Goal: Use online tool/utility

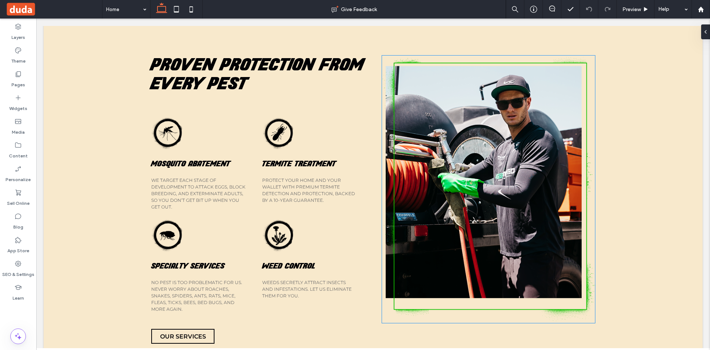
scroll to position [327, 0]
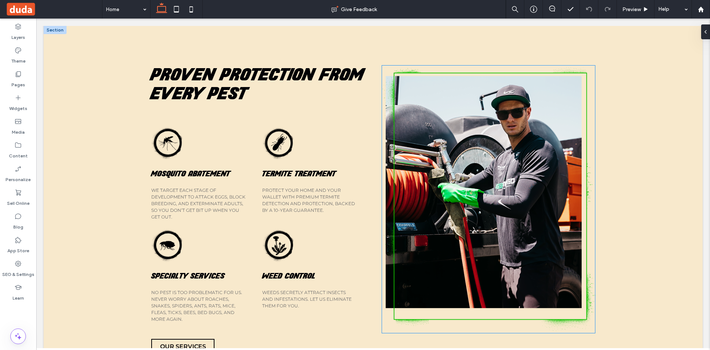
click at [548, 154] on img at bounding box center [488, 198] width 213 height 267
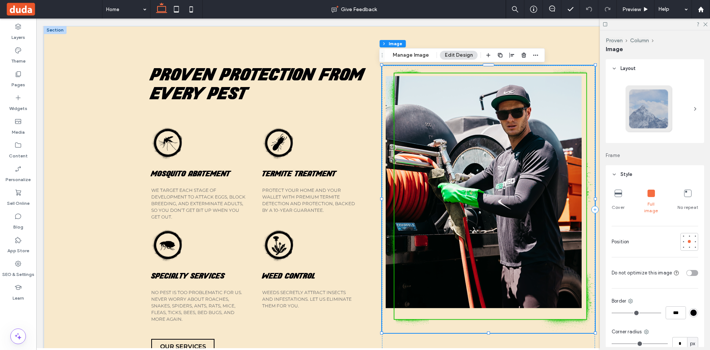
click at [579, 222] on img at bounding box center [488, 198] width 213 height 267
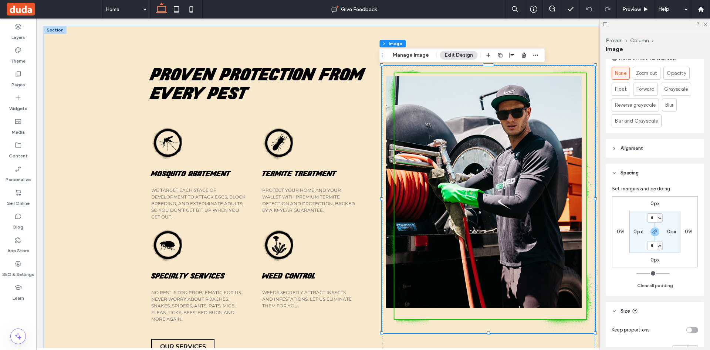
scroll to position [444, 0]
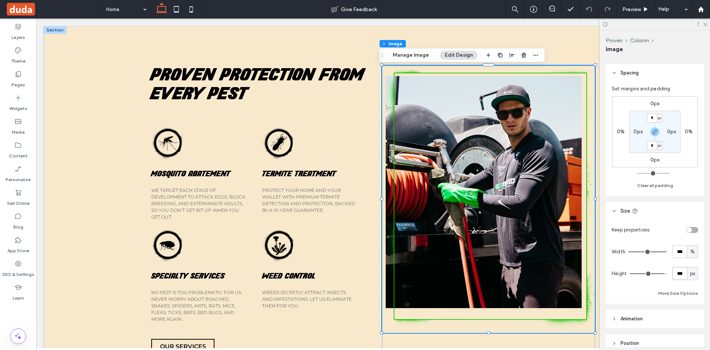
click at [678, 269] on input "***" at bounding box center [680, 273] width 15 height 13
type input "***"
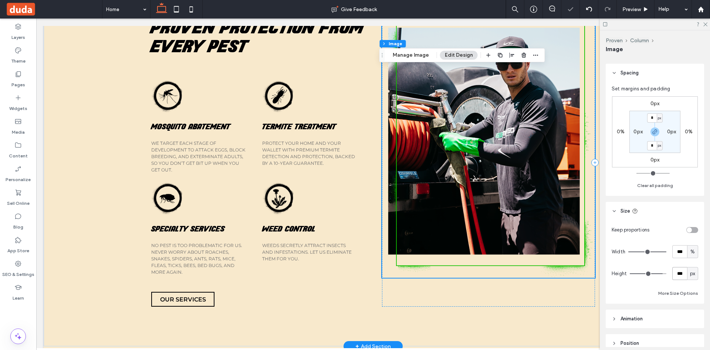
scroll to position [376, 0]
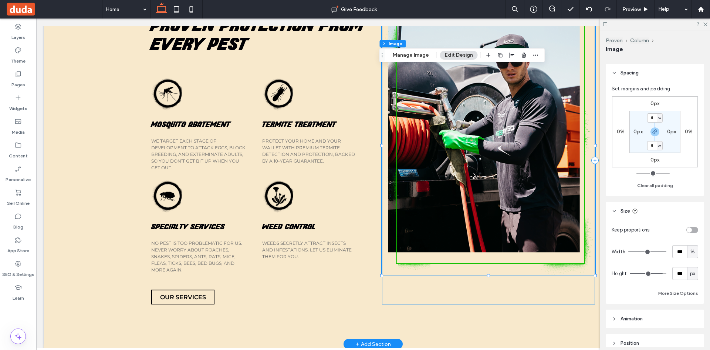
click at [383, 280] on div at bounding box center [488, 160] width 213 height 288
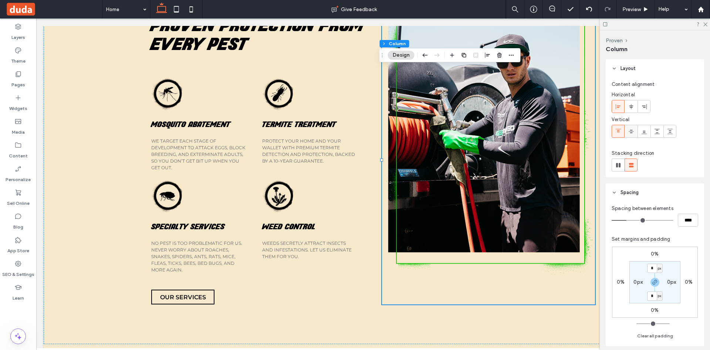
click at [637, 129] on div at bounding box center [631, 131] width 12 height 12
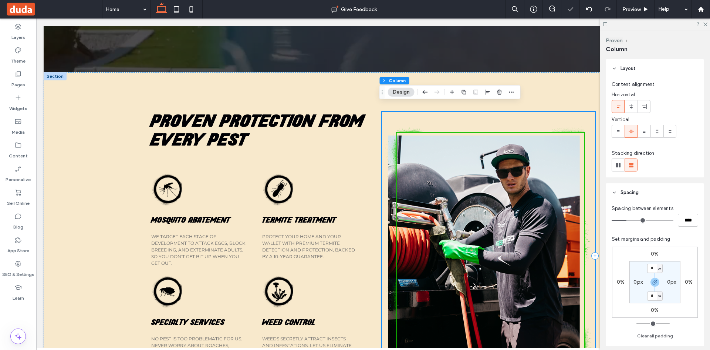
scroll to position [277, 0]
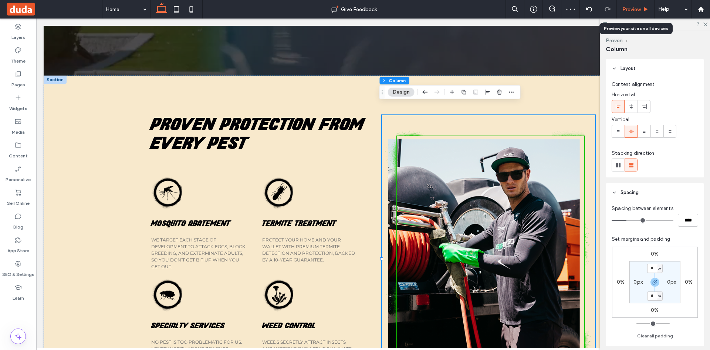
click at [636, 10] on span "Preview" at bounding box center [632, 9] width 18 height 6
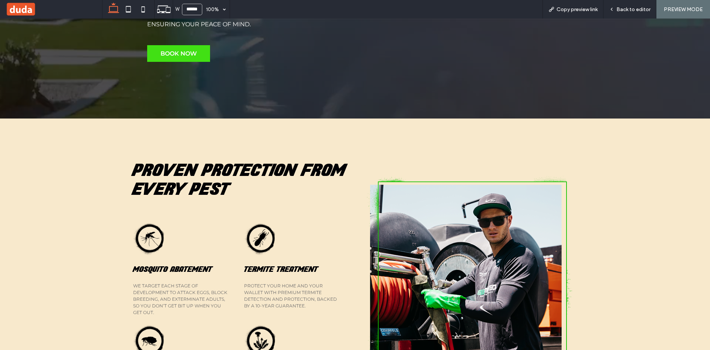
scroll to position [228, 0]
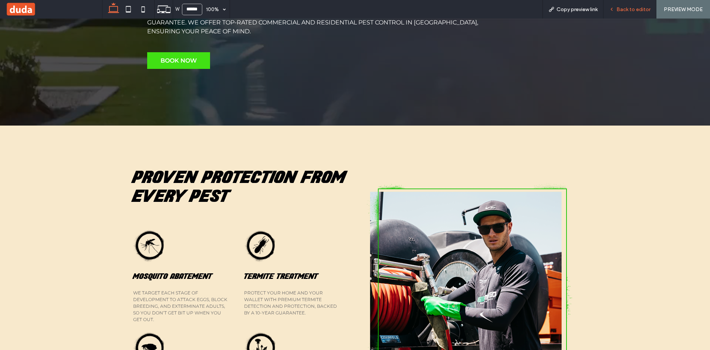
click at [628, 10] on span "Back to editor" at bounding box center [634, 9] width 34 height 6
